Goal: Find specific fact: Find specific fact

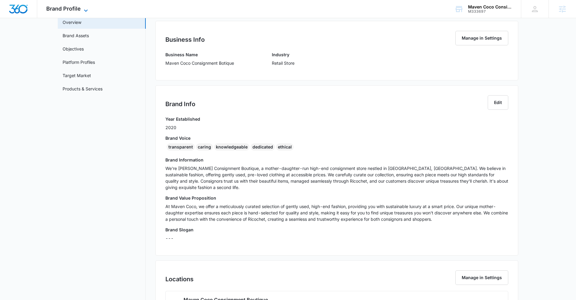
click at [70, 9] on span "Brand Profile" at bounding box center [63, 8] width 34 height 6
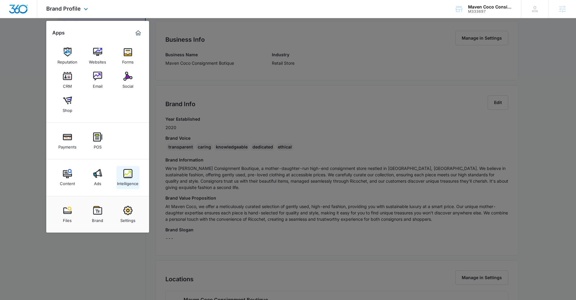
click at [130, 175] on img at bounding box center [127, 173] width 9 height 9
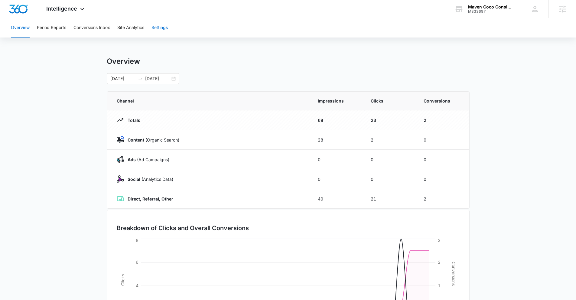
click at [161, 31] on button "Settings" at bounding box center [160, 27] width 16 height 19
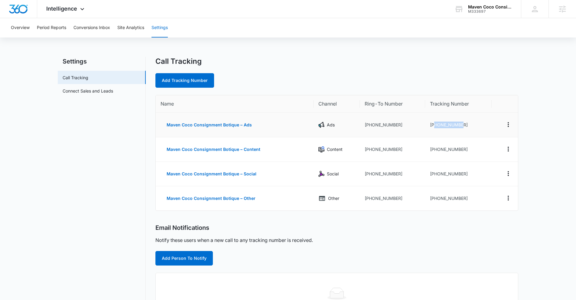
drag, startPoint x: 466, startPoint y: 128, endPoint x: 434, endPoint y: 127, distance: 31.8
click at [434, 127] on td "[PHONE_NUMBER]" at bounding box center [458, 125] width 67 height 25
copy td "9252016835"
